Goal: Information Seeking & Learning: Learn about a topic

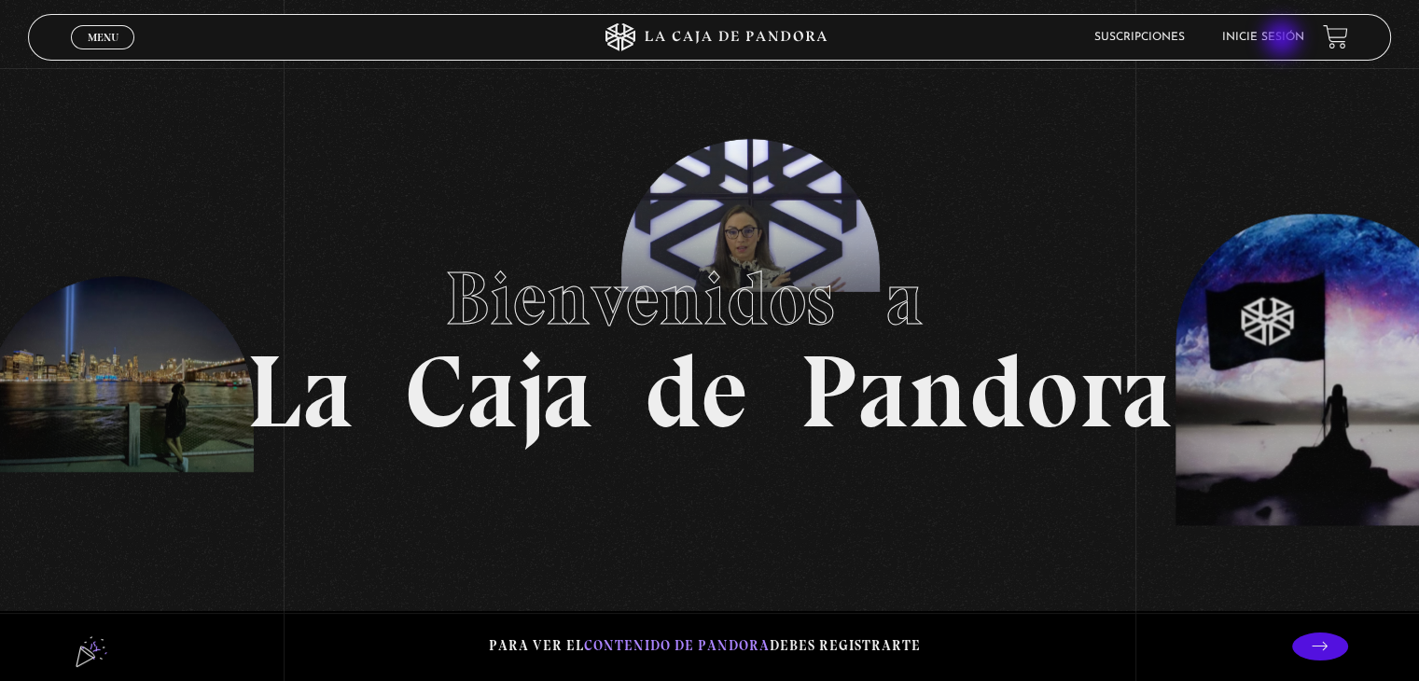
click at [1283, 40] on link "Inicie sesión" at bounding box center [1263, 37] width 82 height 11
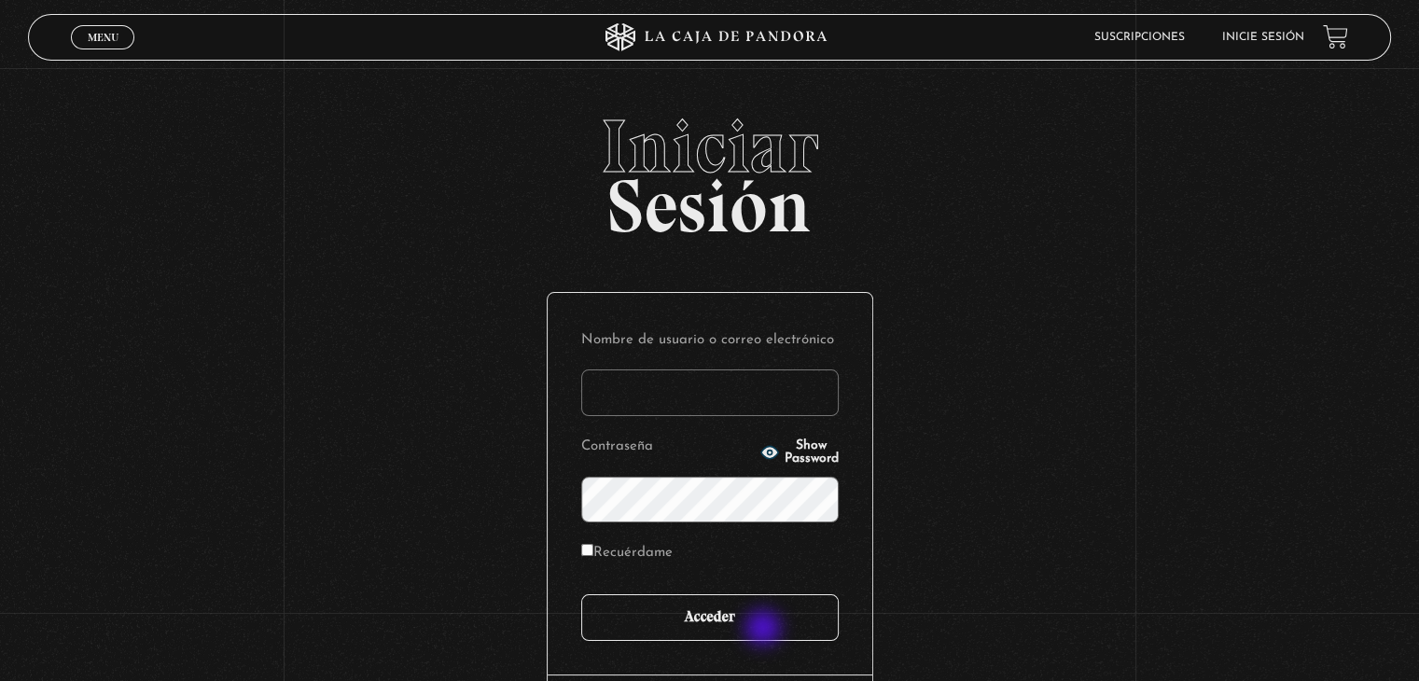
type input "karenam31@gmail.com"
click at [763, 616] on input "Acceder" at bounding box center [709, 617] width 257 height 47
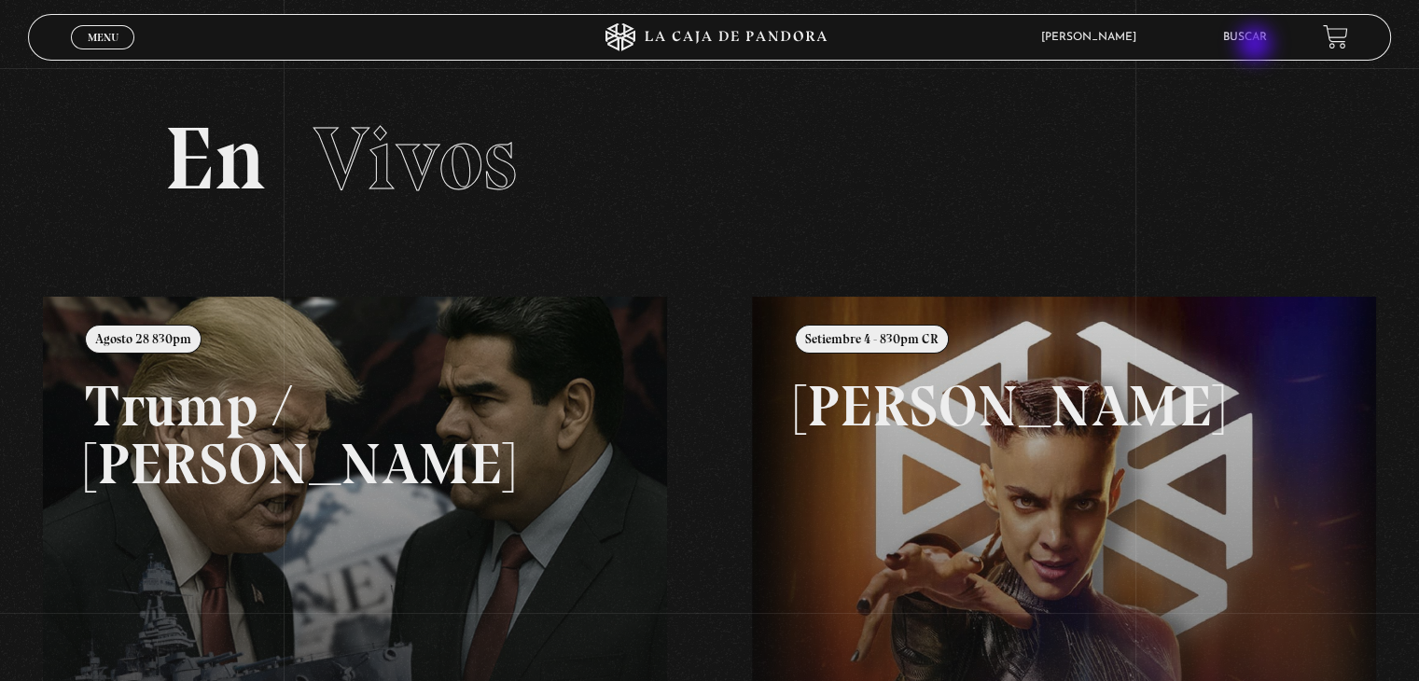
click at [1256, 46] on li "Buscar" at bounding box center [1245, 36] width 44 height 29
click at [1250, 45] on li "Buscar" at bounding box center [1245, 36] width 44 height 29
click at [1246, 34] on link "Buscar" at bounding box center [1245, 37] width 44 height 11
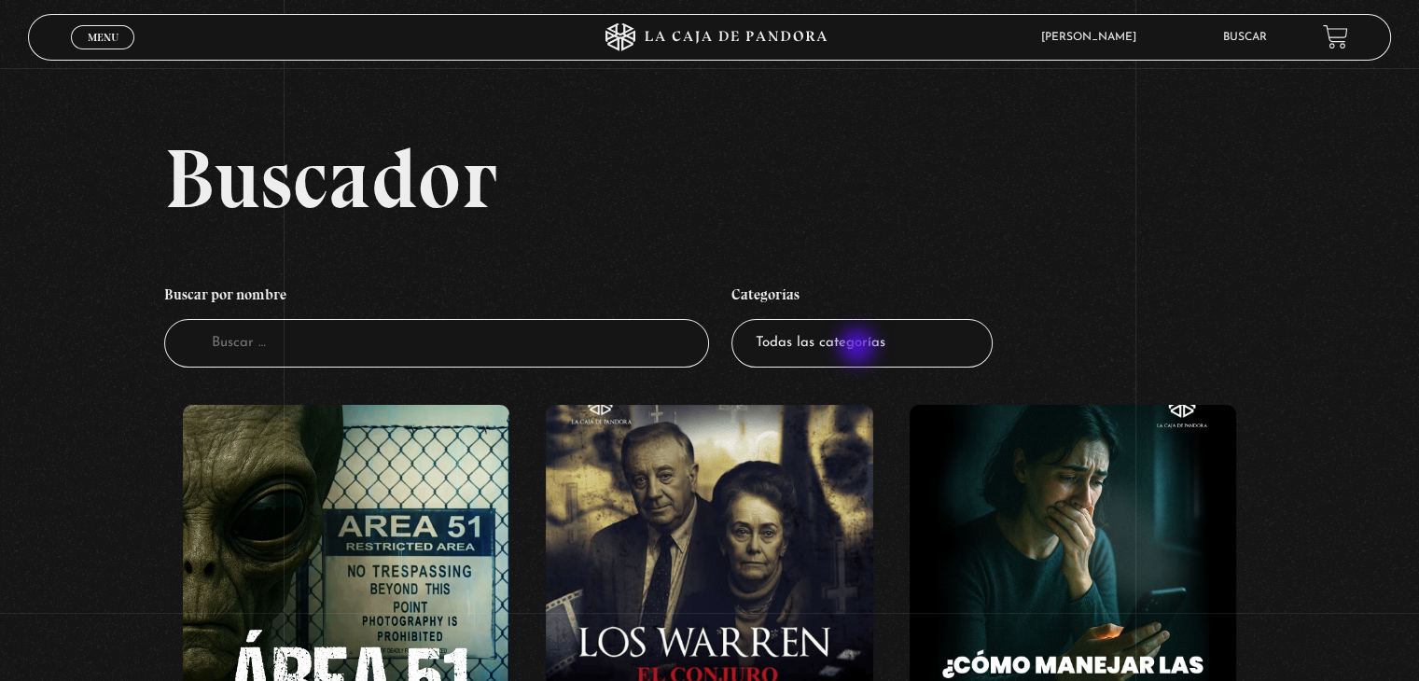
click at [859, 348] on select "Todas las categorías 11:11 Humanitario (1) Amo los Lunes (2) Análisis de series…" at bounding box center [861, 343] width 261 height 49
select select "series-y-peliculas"
click at [738, 319] on select "Todas las categorías 11:11 Humanitario (1) Amo los Lunes (2) Análisis de series…" at bounding box center [861, 343] width 261 height 49
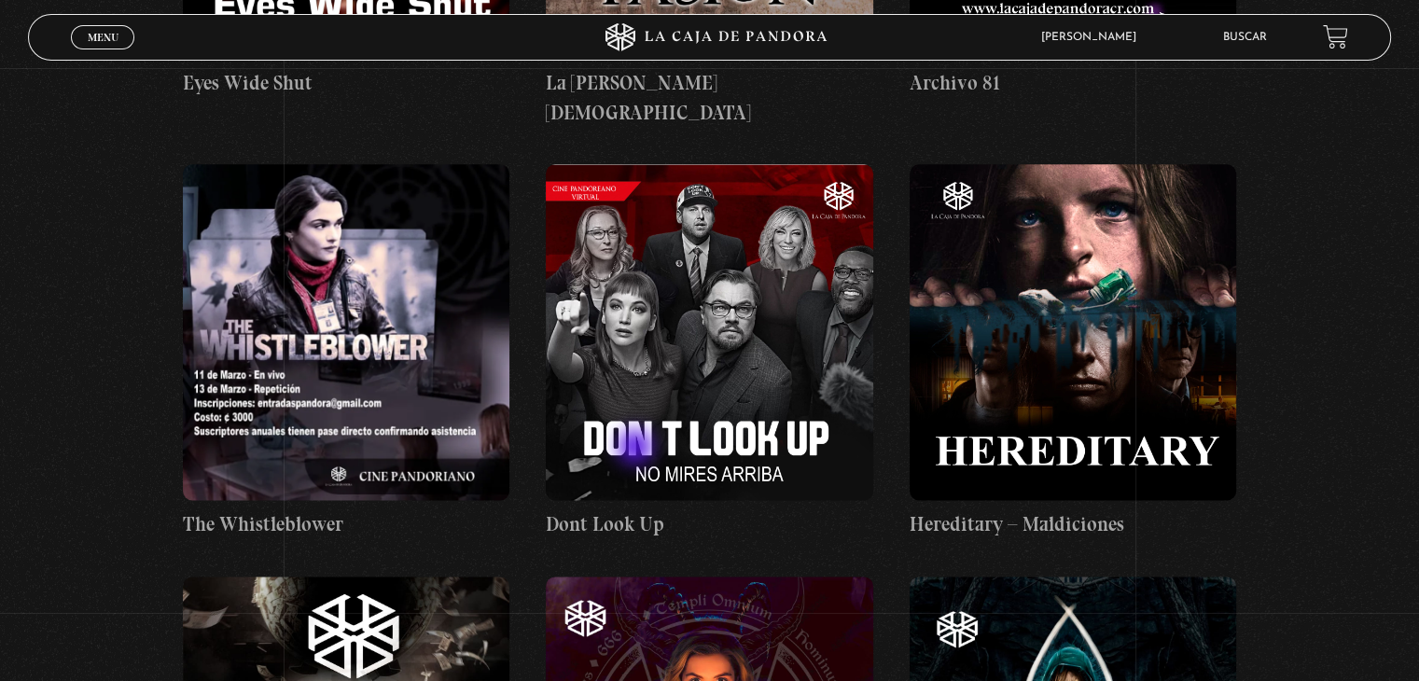
scroll to position [2332, 0]
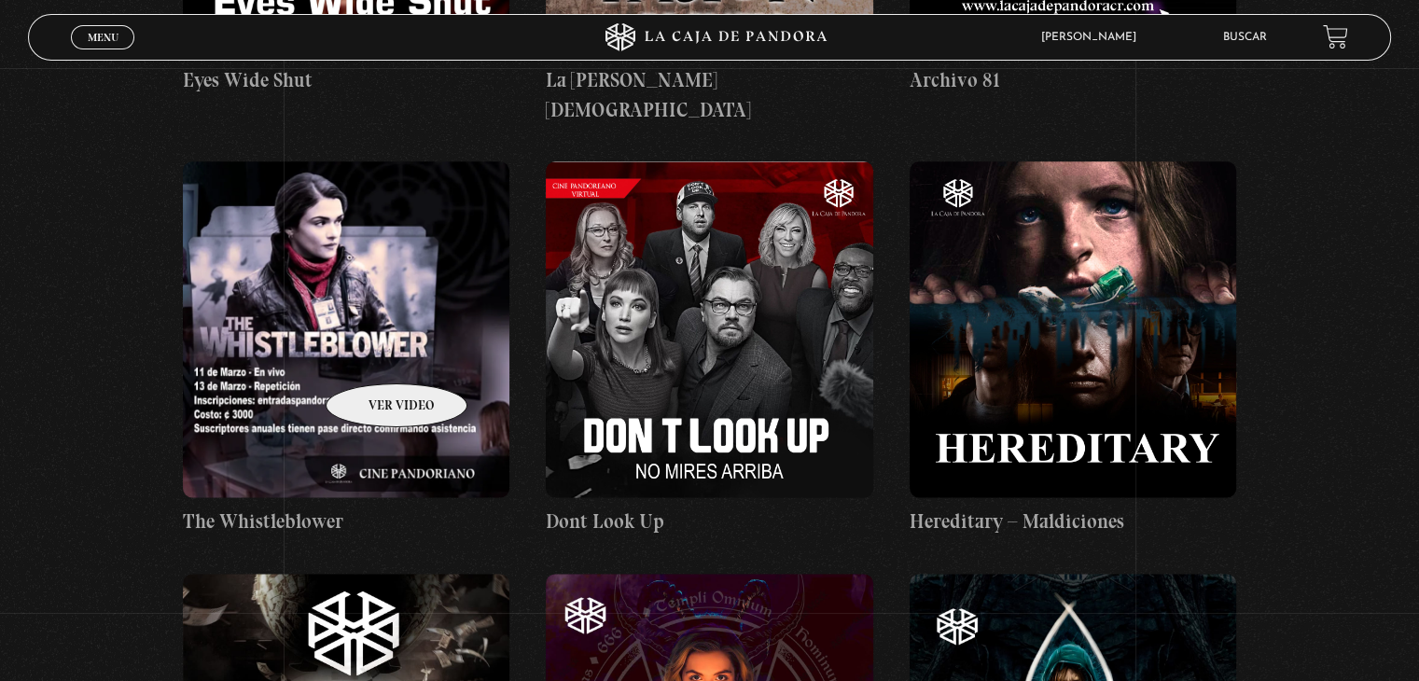
click at [347, 344] on figure at bounding box center [346, 329] width 326 height 336
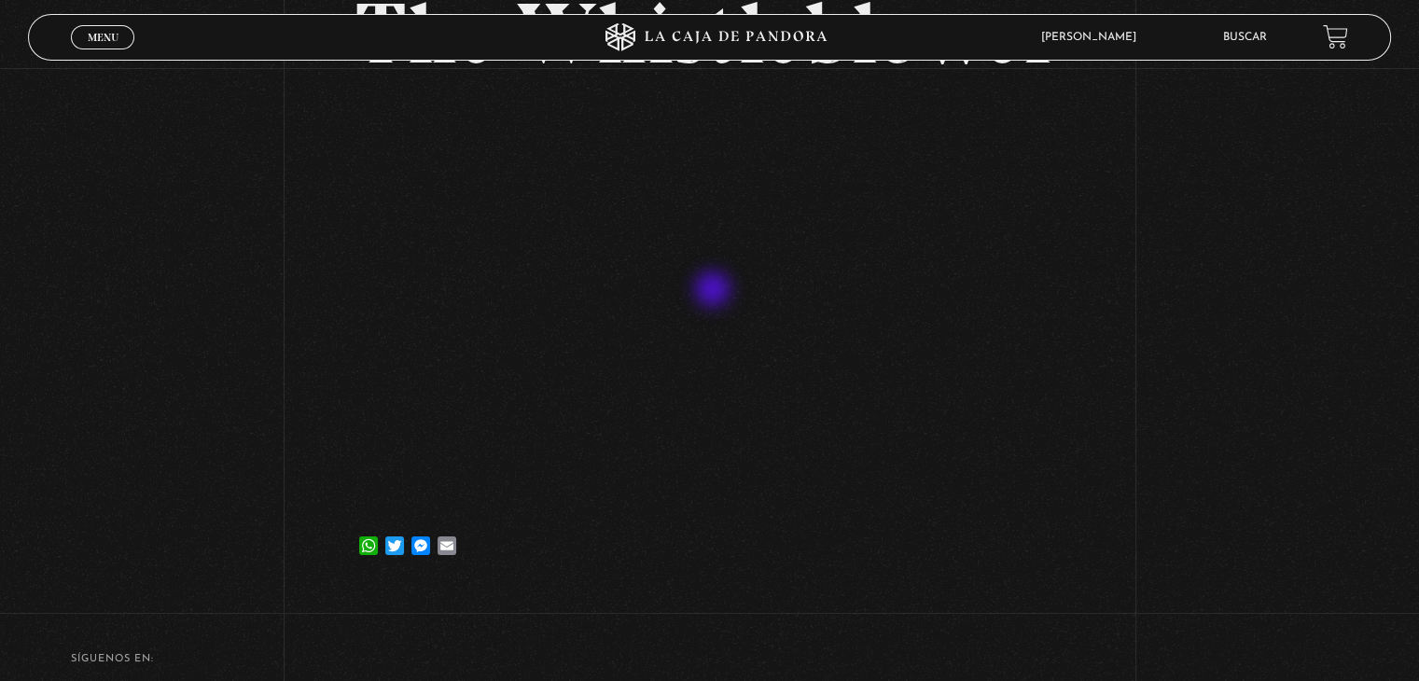
scroll to position [187, 0]
